Goal: Information Seeking & Learning: Learn about a topic

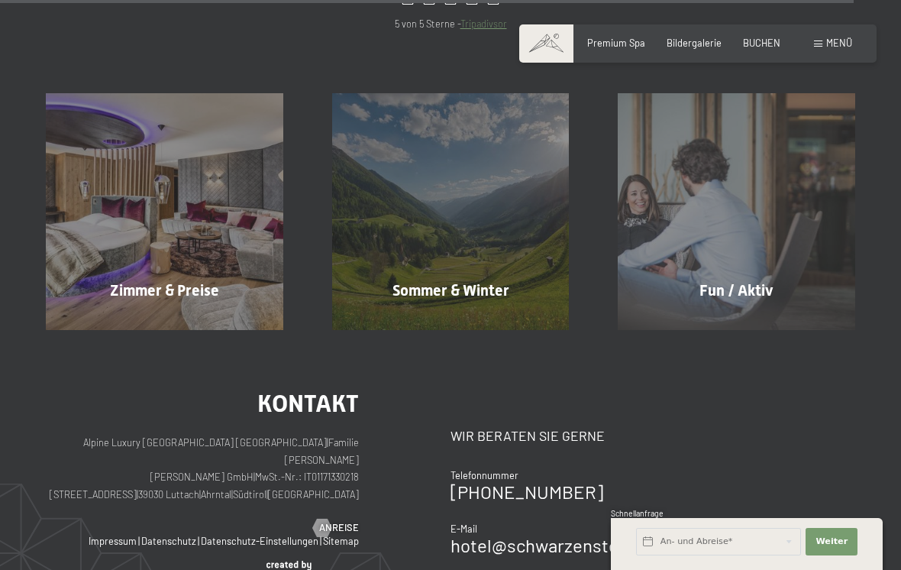
scroll to position [5229, 0]
click at [479, 254] on div "Sommer & Winter Mehr erfahren" at bounding box center [451, 211] width 286 height 238
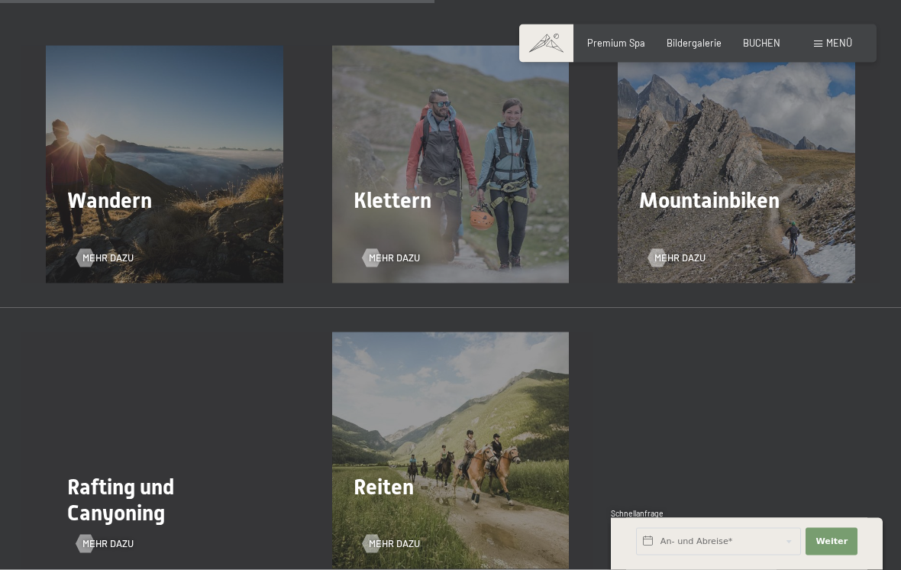
scroll to position [1894, 0]
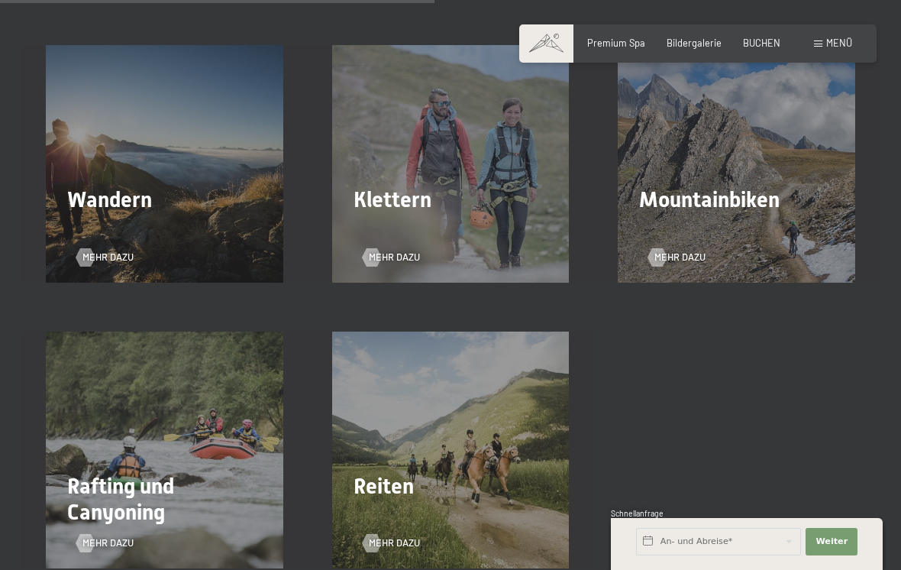
click at [100, 232] on div "Mehr dazu" at bounding box center [164, 248] width 176 height 32
click at [104, 232] on div "Mehr dazu" at bounding box center [164, 248] width 176 height 32
click at [102, 232] on div "Mehr dazu" at bounding box center [164, 248] width 176 height 32
click at [841, 37] on span "Menü" at bounding box center [840, 43] width 26 height 12
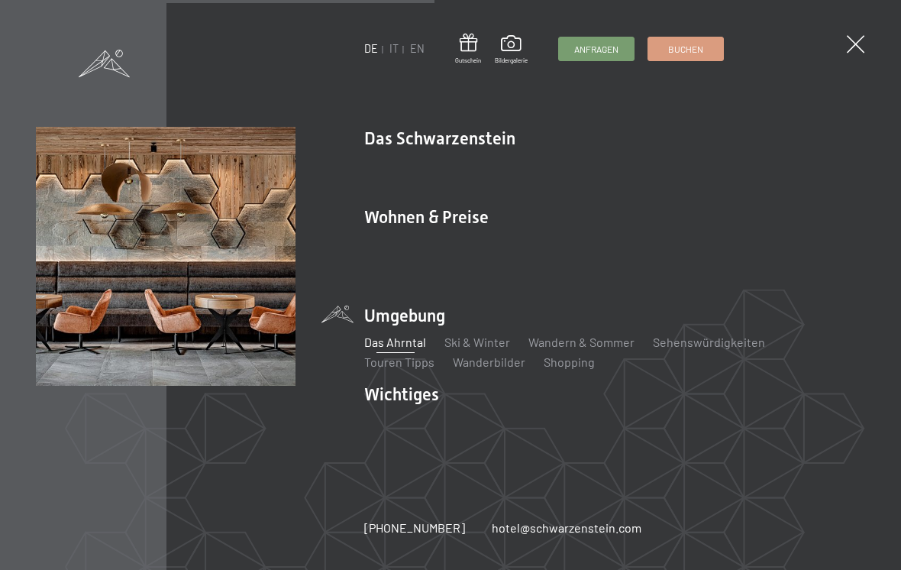
click at [621, 426] on link "Webcam & Wetter" at bounding box center [616, 420] width 96 height 15
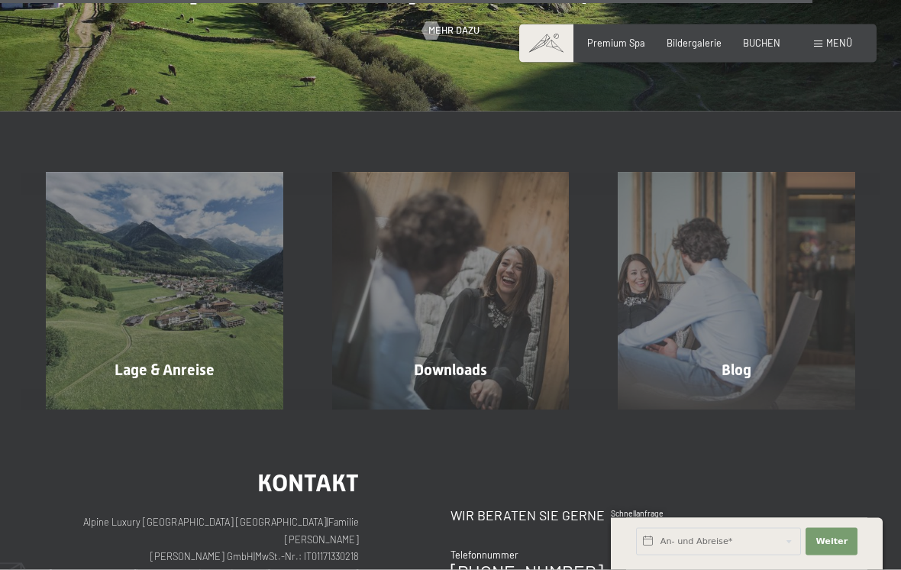
scroll to position [3858, 0]
click at [206, 354] on div "Lage & Anreise Mehr erfahren" at bounding box center [164, 291] width 286 height 238
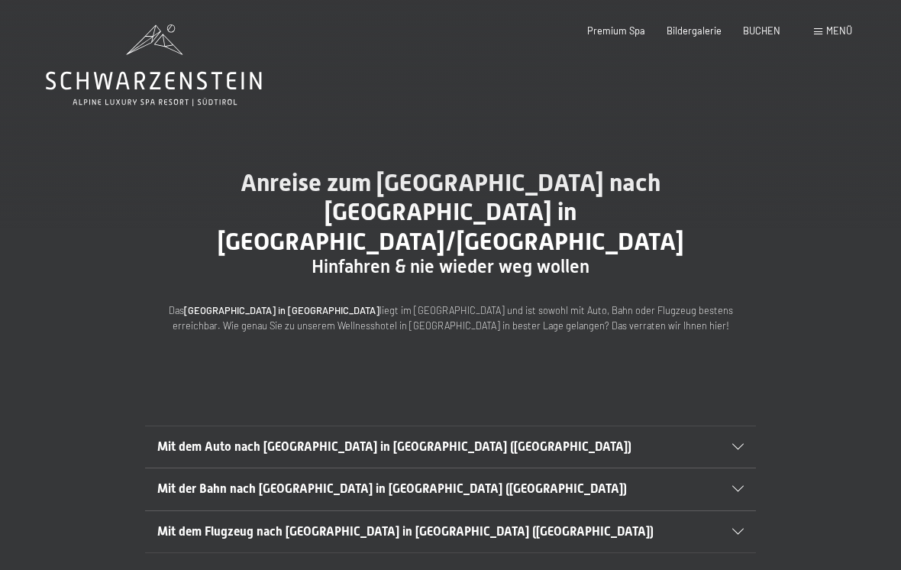
click at [739, 426] on div "Mit dem Auto nach Luttach in Südtirol (Italien)" at bounding box center [450, 446] width 587 height 41
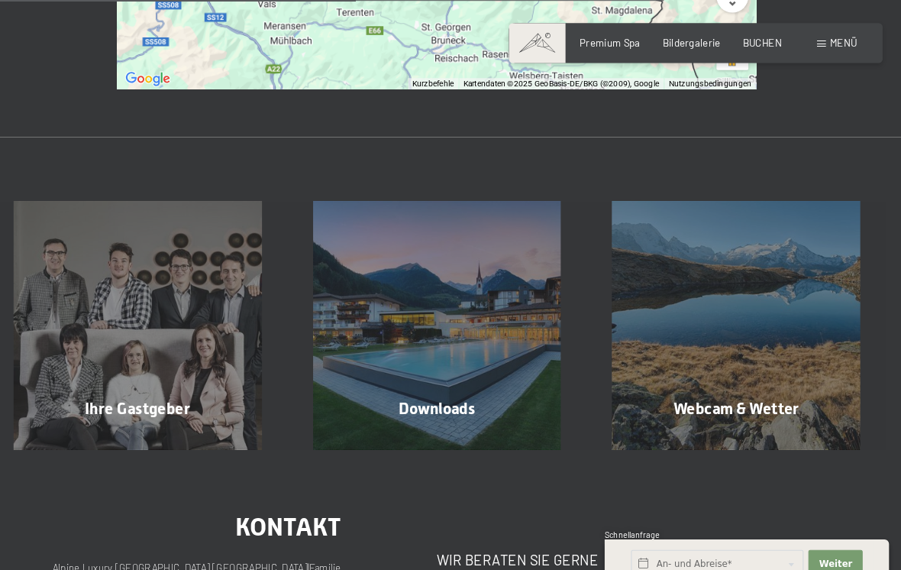
scroll to position [1189, 0]
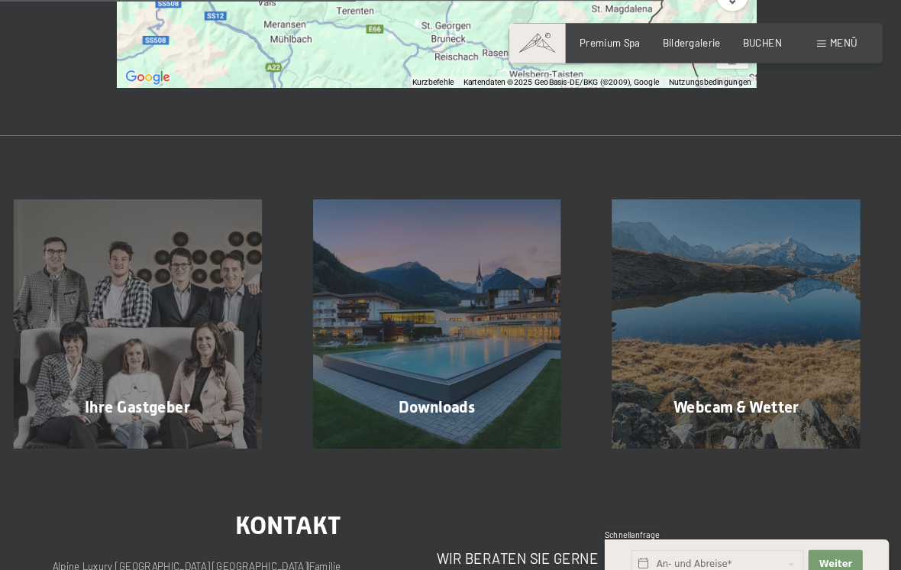
click at [182, 332] on div "Ihre Gastgeber Mehr erfahren" at bounding box center [164, 312] width 286 height 238
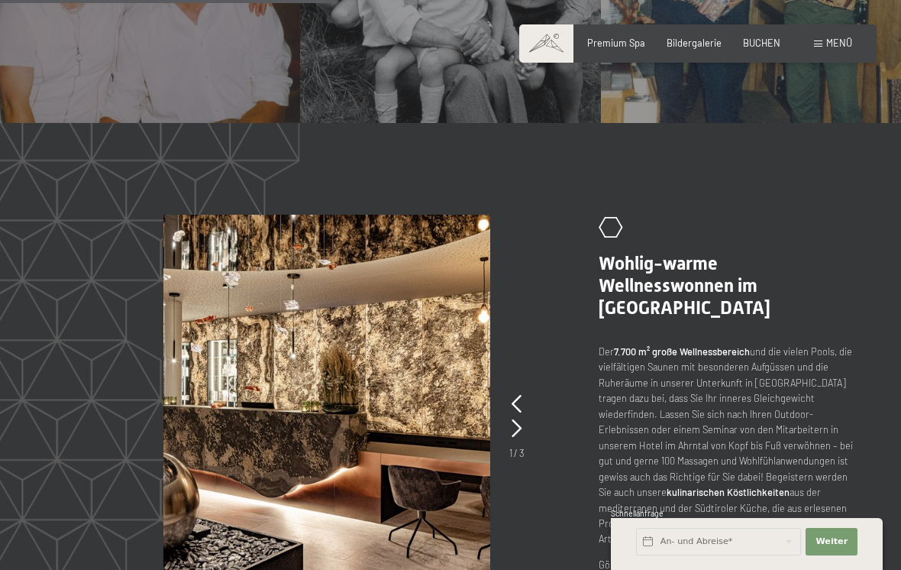
scroll to position [1409, 0]
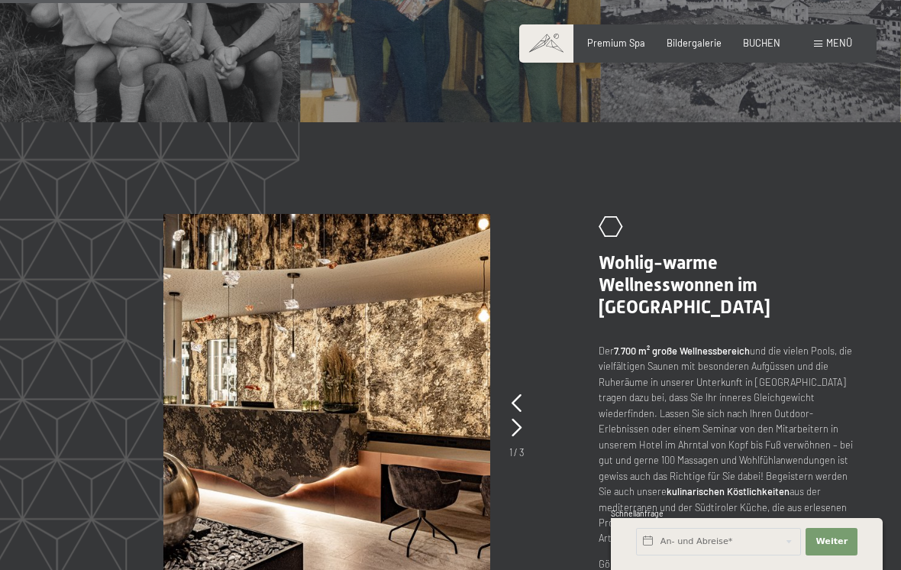
click at [519, 419] on icon at bounding box center [517, 428] width 10 height 18
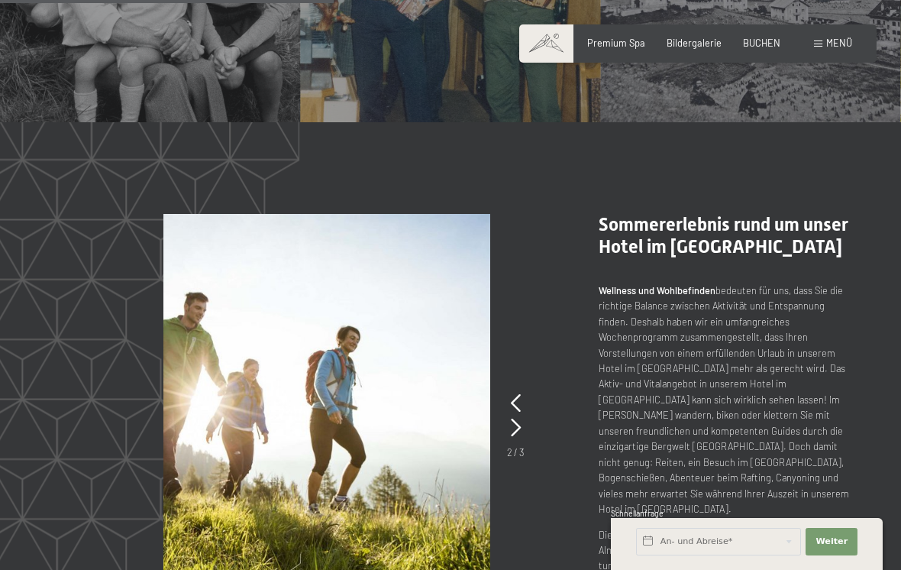
click at [516, 419] on icon at bounding box center [516, 428] width 10 height 18
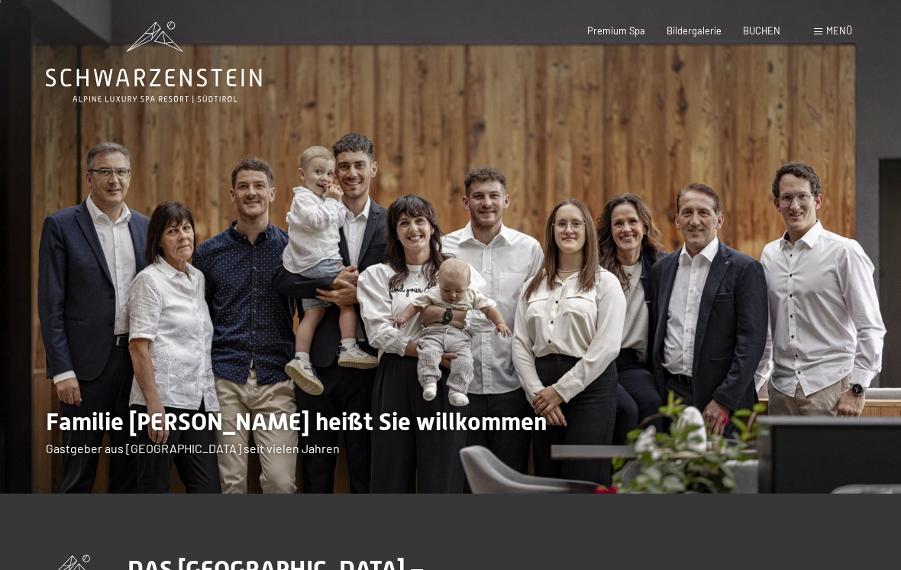
scroll to position [0, 0]
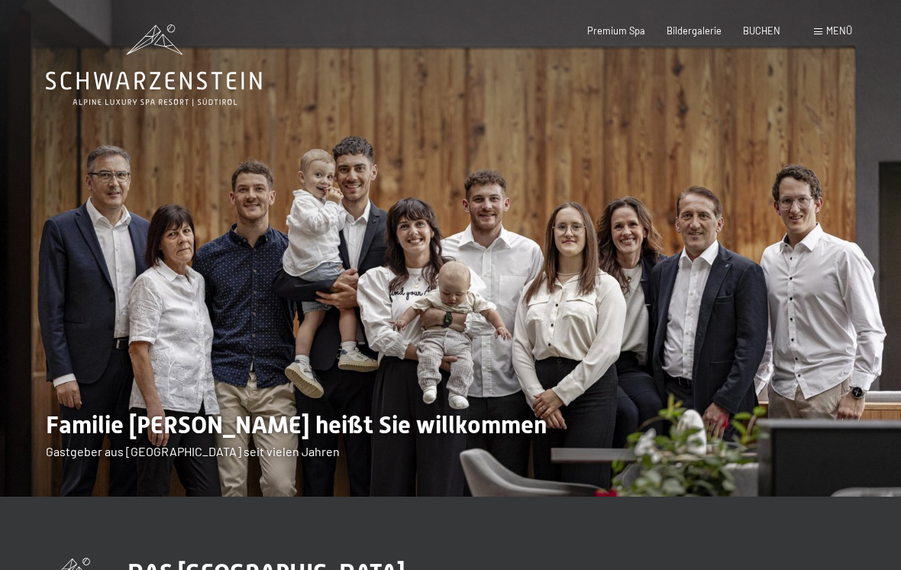
click at [749, 330] on img at bounding box center [450, 248] width 901 height 497
click at [832, 25] on span "Menü" at bounding box center [840, 30] width 26 height 12
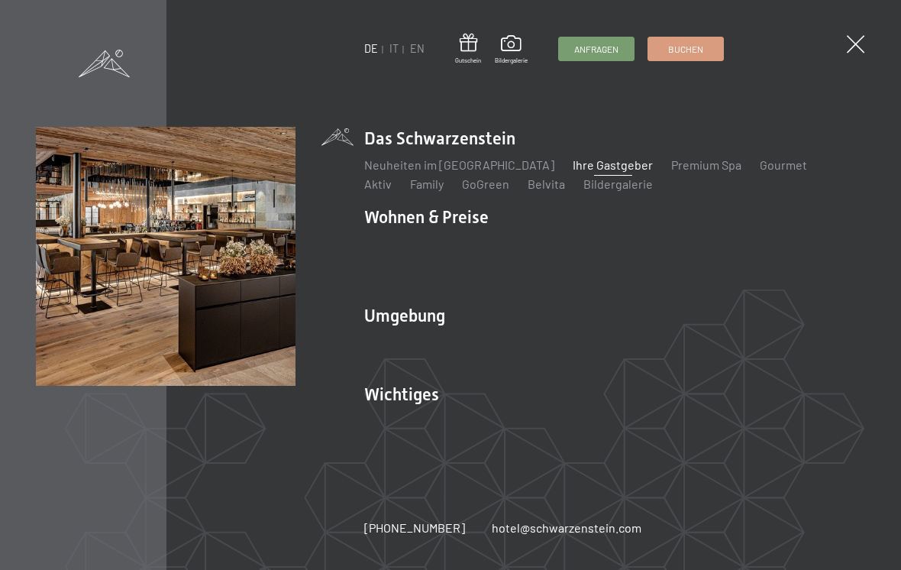
click at [528, 185] on link "Belvita" at bounding box center [546, 183] width 37 height 15
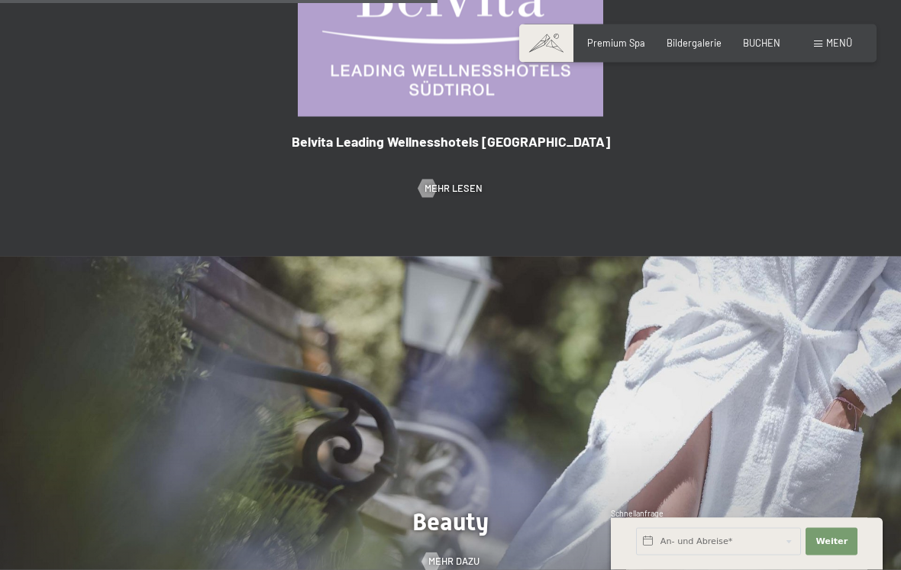
scroll to position [1027, 0]
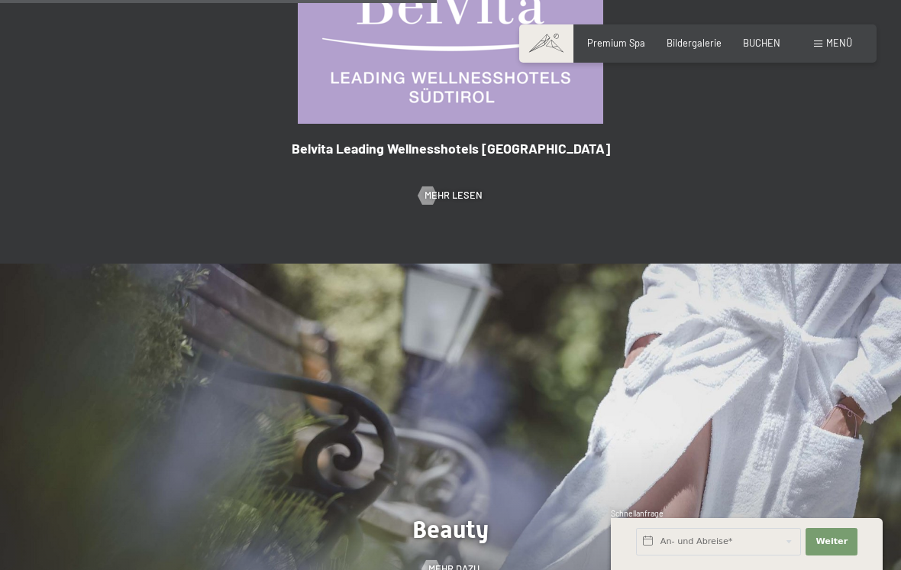
click at [834, 38] on span "Menü" at bounding box center [840, 43] width 26 height 12
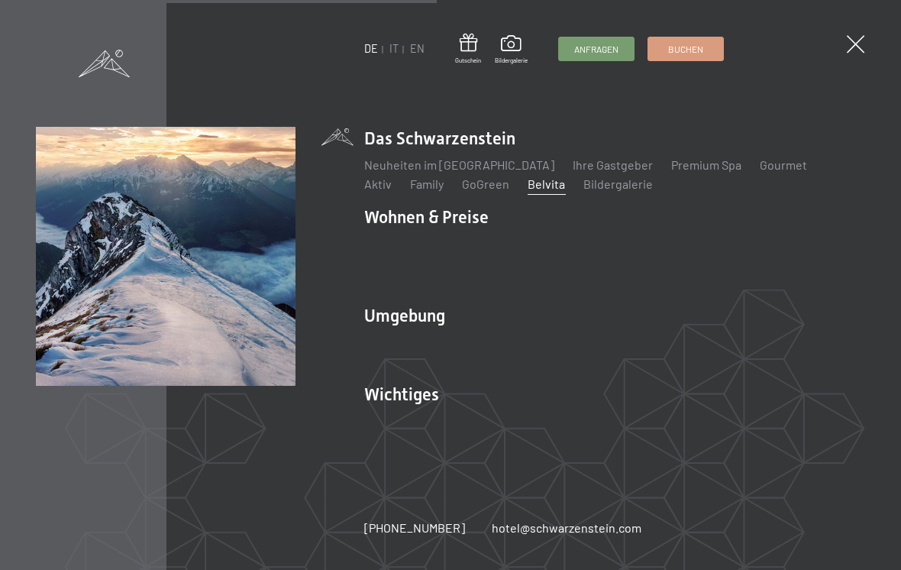
click at [393, 360] on link "Touren Tipps" at bounding box center [399, 361] width 70 height 15
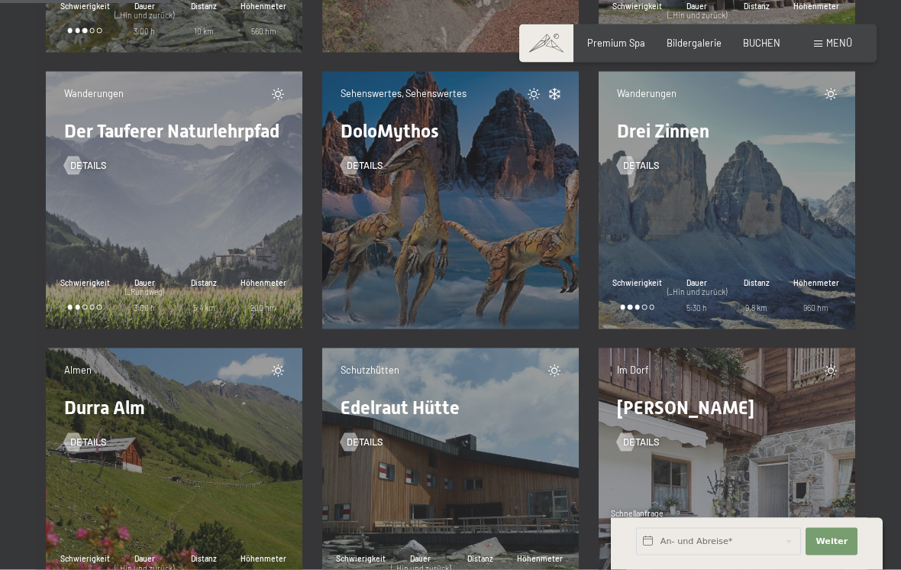
scroll to position [3753, 0]
click at [726, 258] on div "Wanderungen Drei Zinnen Details Schwierigkeit Dauer (_Hin und zurück) 5:30 h Di…" at bounding box center [727, 199] width 257 height 257
click at [697, 169] on div "Details" at bounding box center [727, 156] width 220 height 32
click at [648, 149] on div "Details" at bounding box center [727, 156] width 220 height 32
click at [640, 158] on span "Details" at bounding box center [641, 165] width 37 height 14
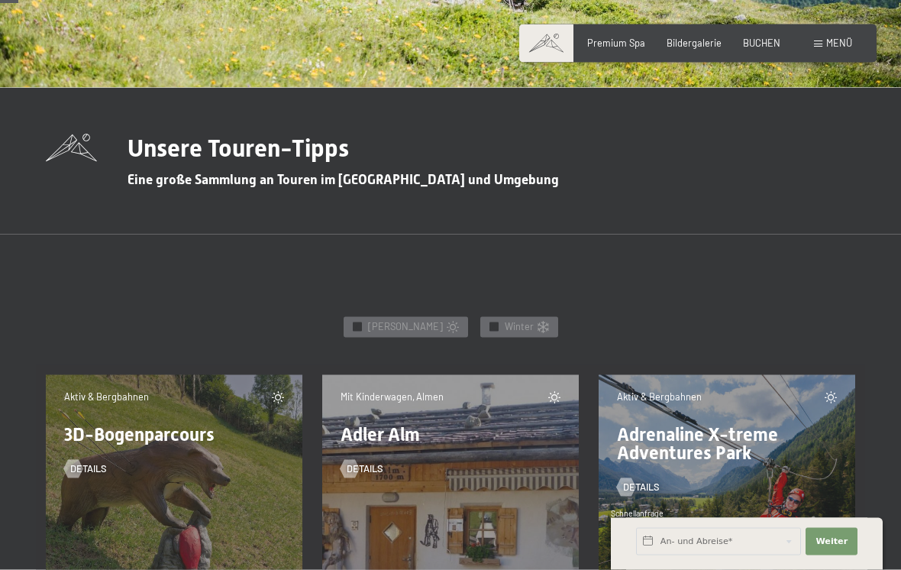
scroll to position [411, 0]
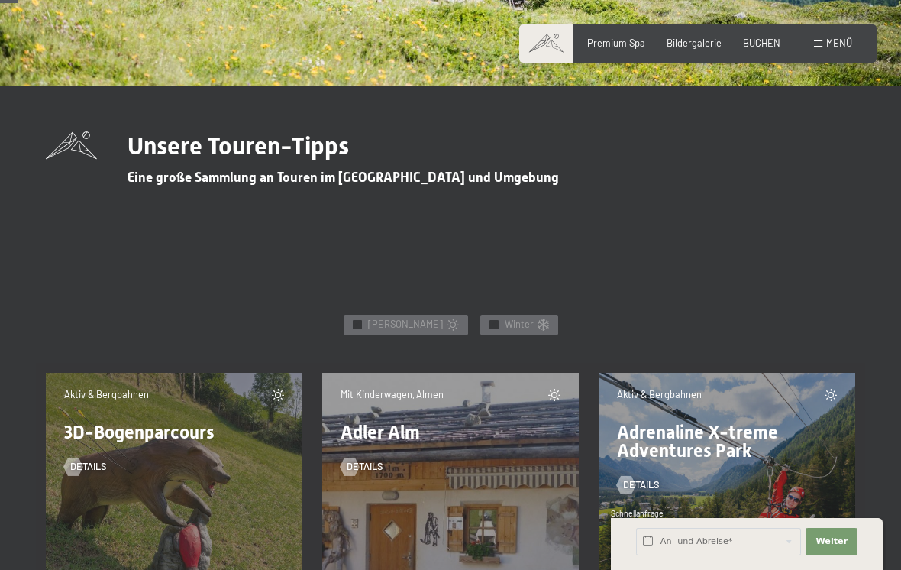
click at [360, 322] on span "✓" at bounding box center [356, 325] width 5 height 8
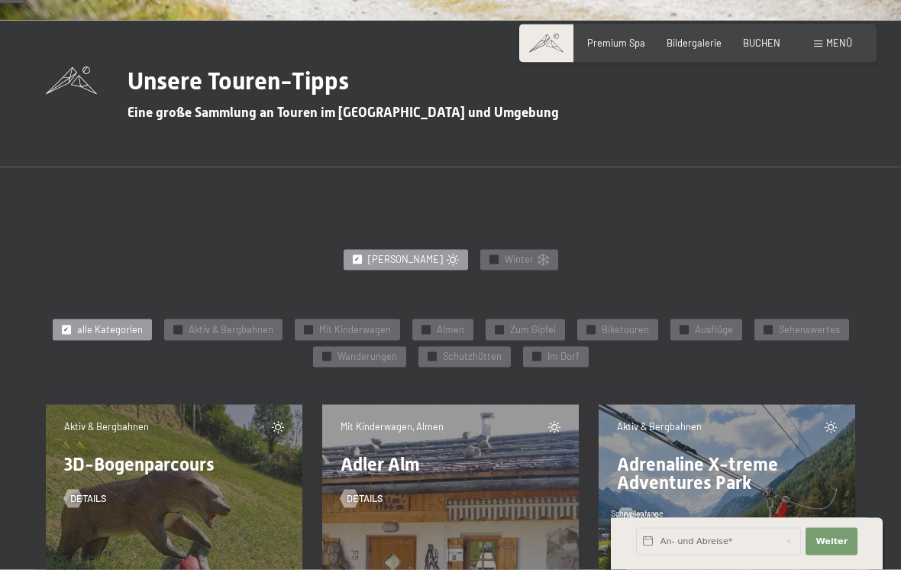
scroll to position [477, 0]
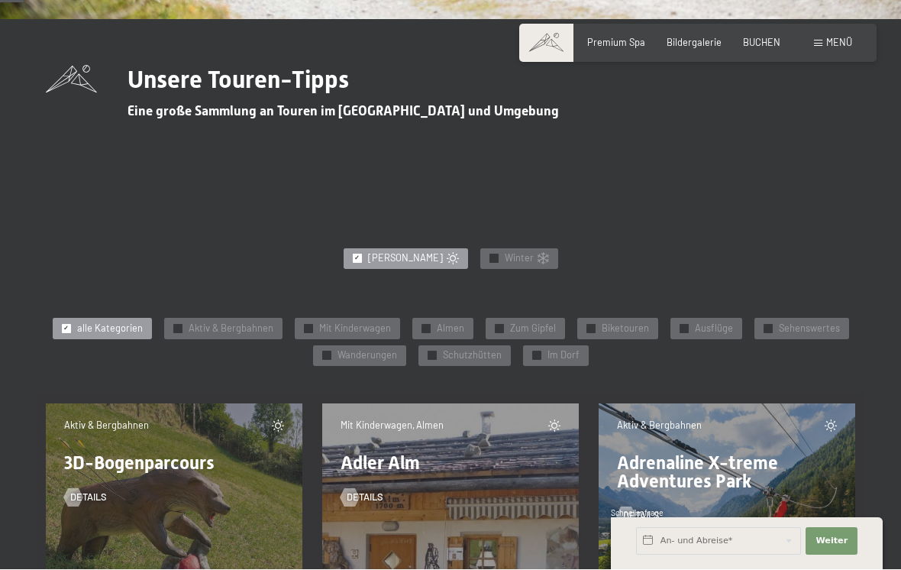
click at [329, 352] on span "✓" at bounding box center [326, 356] width 5 height 8
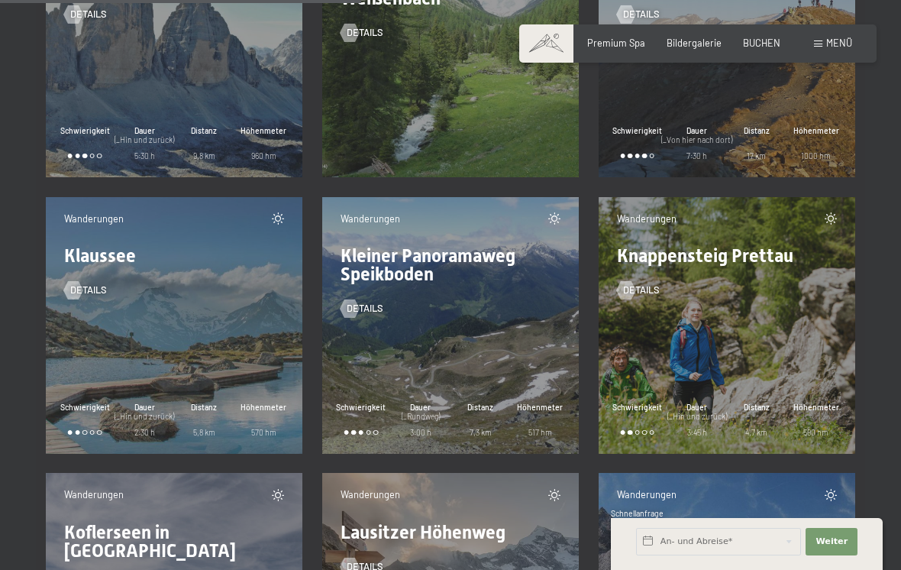
scroll to position [1238, 0]
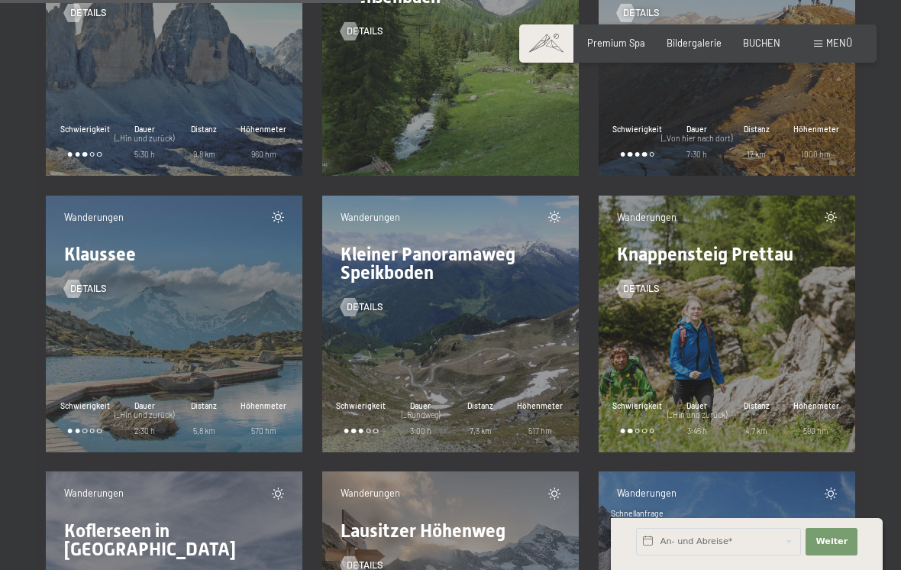
click at [206, 374] on div "Wanderungen Klaussee Details Schwierigkeit Dauer (_Hin und zurück) 2:30 h Dista…" at bounding box center [174, 324] width 257 height 257
click at [79, 288] on div at bounding box center [73, 289] width 11 height 18
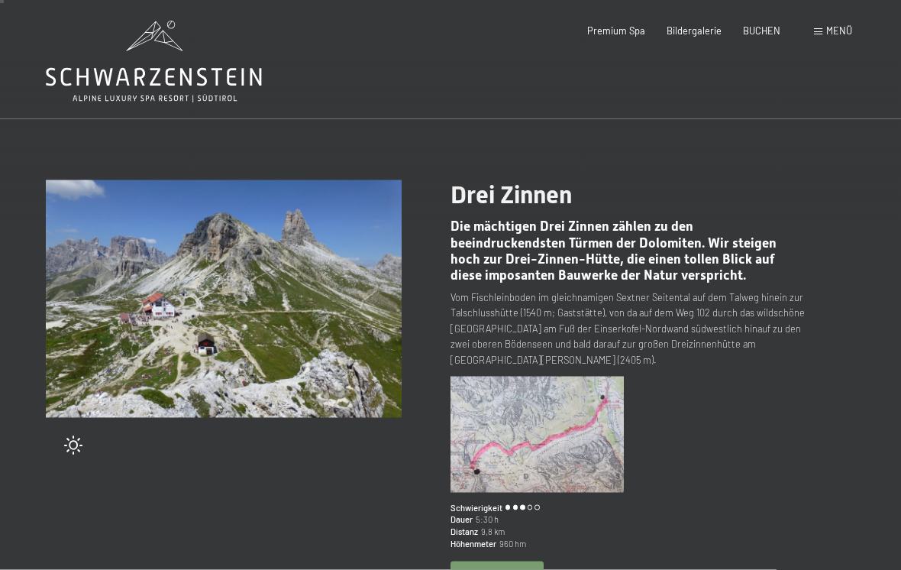
scroll to position [4, 0]
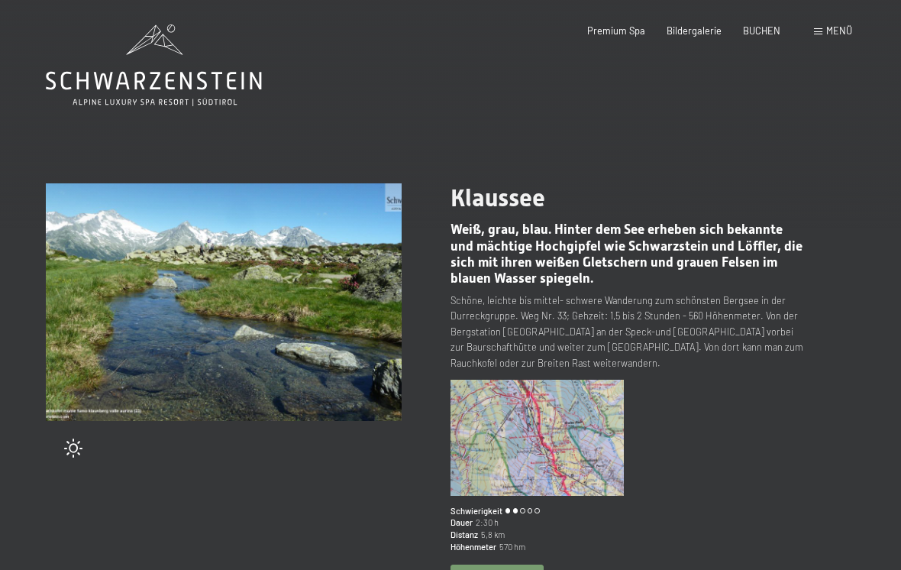
click at [564, 432] on img at bounding box center [537, 437] width 173 height 115
